Goal: Task Accomplishment & Management: Manage account settings

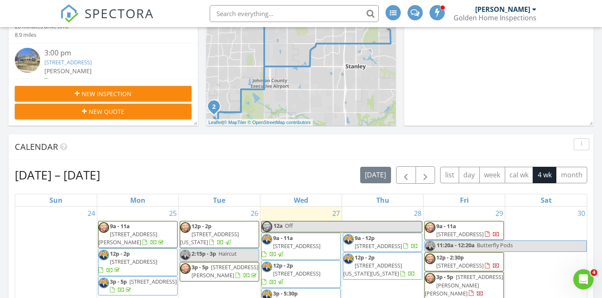
scroll to position [325, 0]
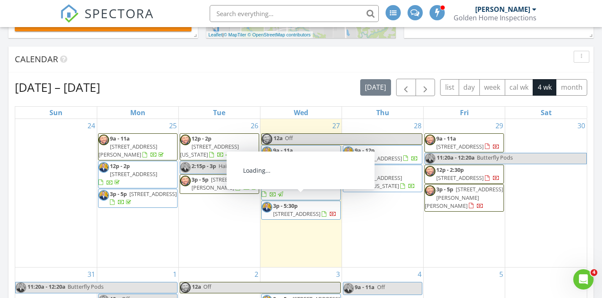
click at [301, 214] on span "3p - 5:30p 4804 W 138th St, Overland Park 66224" at bounding box center [301, 210] width 79 height 16
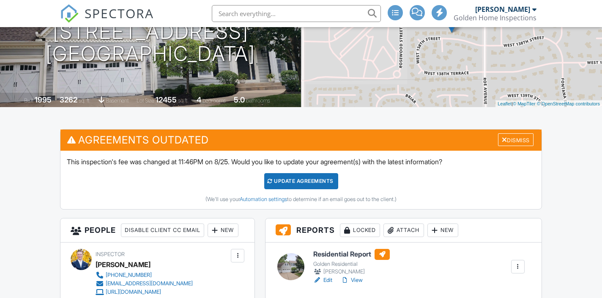
scroll to position [119, 0]
click at [414, 229] on div "Attach" at bounding box center [403, 230] width 41 height 14
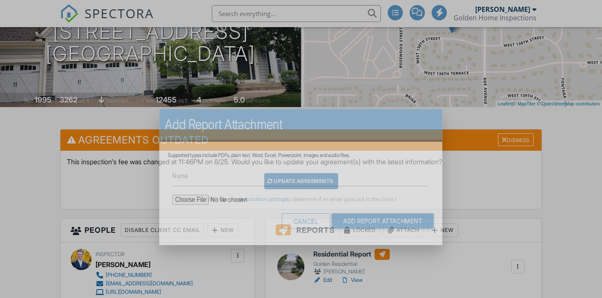
scroll to position [0, 0]
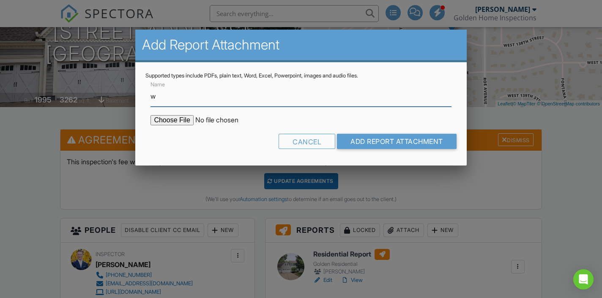
type input "WDO Report"
click at [177, 119] on input "file" at bounding box center [222, 120] width 144 height 10
type input "C:\fakepath\4804 W 138th St.pdf"
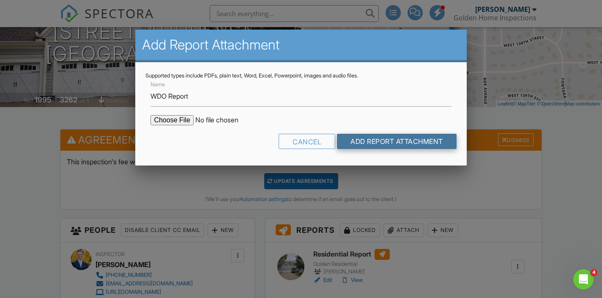
click at [364, 144] on input "Add Report Attachment" at bounding box center [397, 141] width 120 height 15
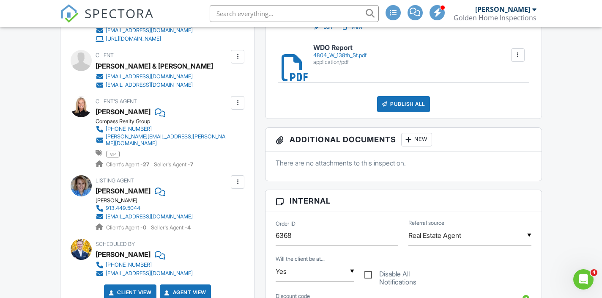
scroll to position [277, 0]
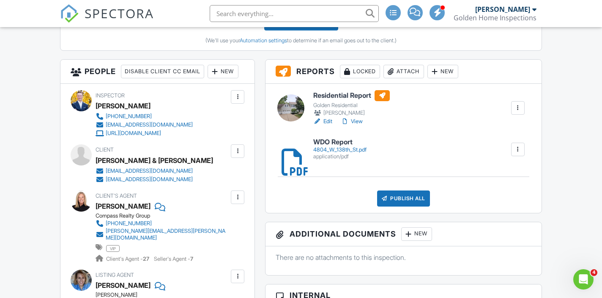
click at [360, 122] on link "View" at bounding box center [352, 121] width 22 height 8
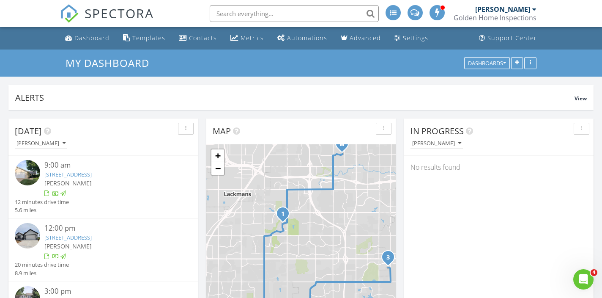
click at [262, 15] on input "text" at bounding box center [294, 13] width 169 height 17
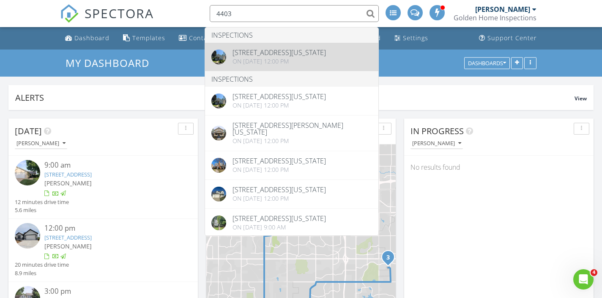
type input "4403"
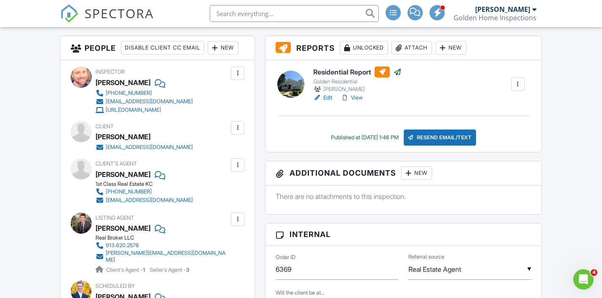
scroll to position [213, 0]
click at [360, 98] on link "View" at bounding box center [352, 97] width 22 height 8
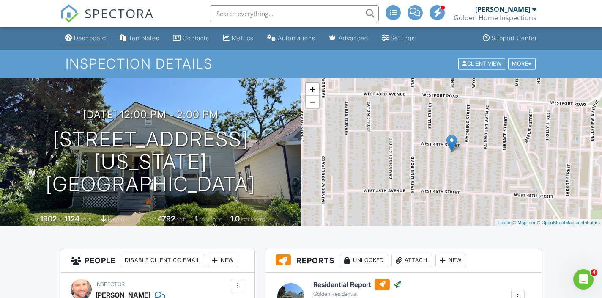
click at [82, 35] on div "Dashboard" at bounding box center [90, 37] width 32 height 7
